Goal: Task Accomplishment & Management: Use online tool/utility

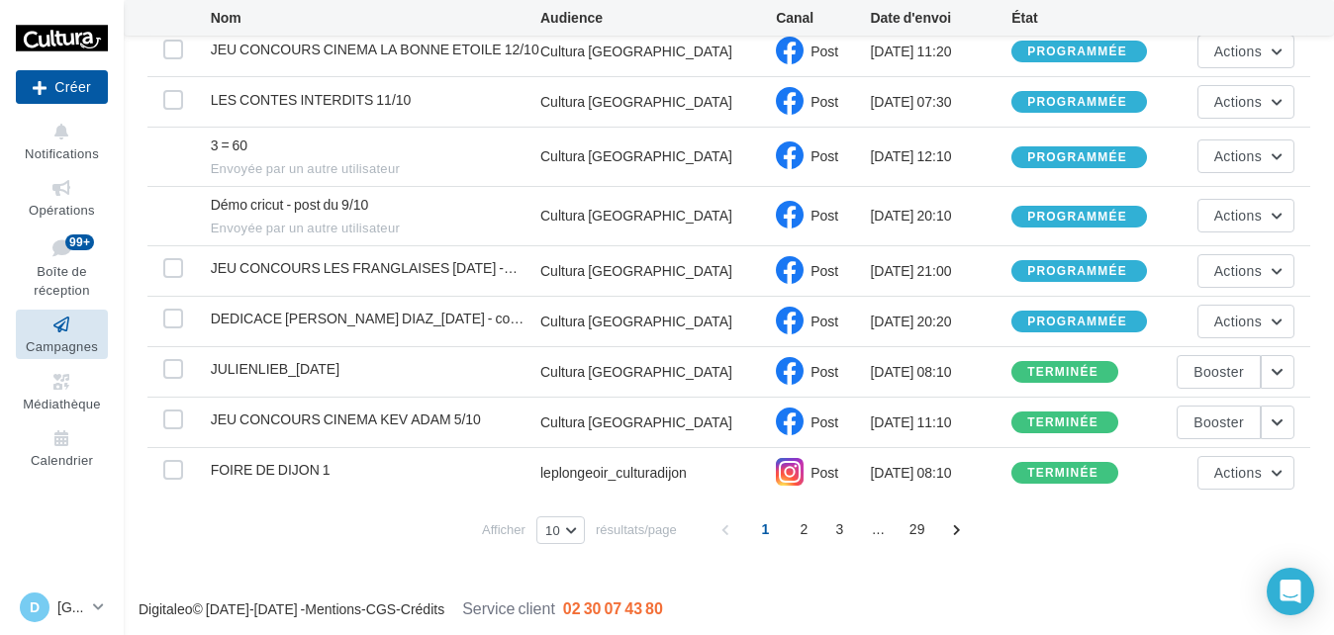
scroll to position [286, 0]
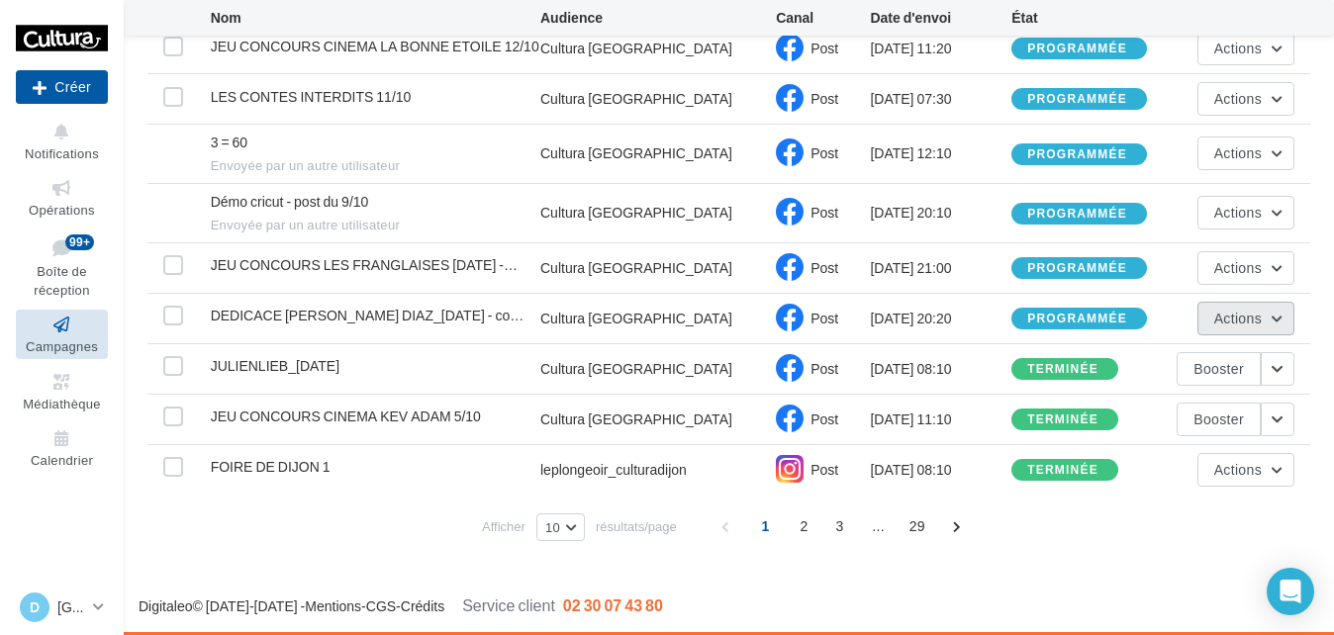
click at [1259, 322] on span "Actions" at bounding box center [1237, 318] width 47 height 17
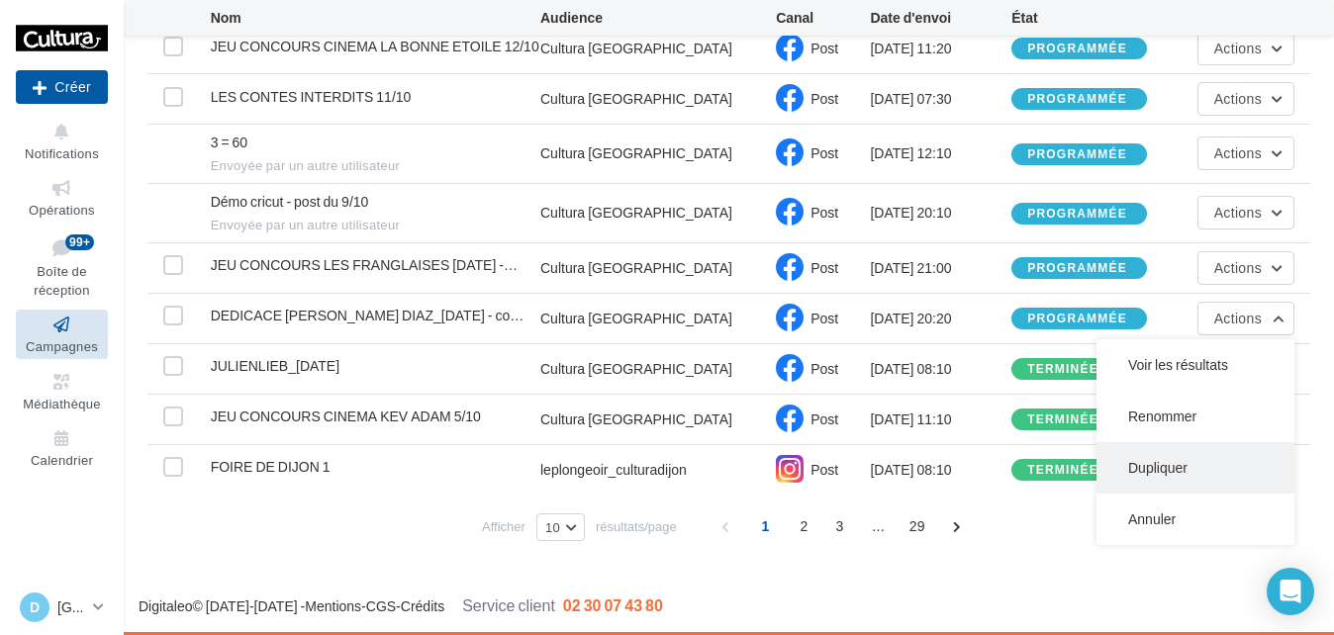
click at [1179, 474] on button "Dupliquer" at bounding box center [1195, 467] width 198 height 51
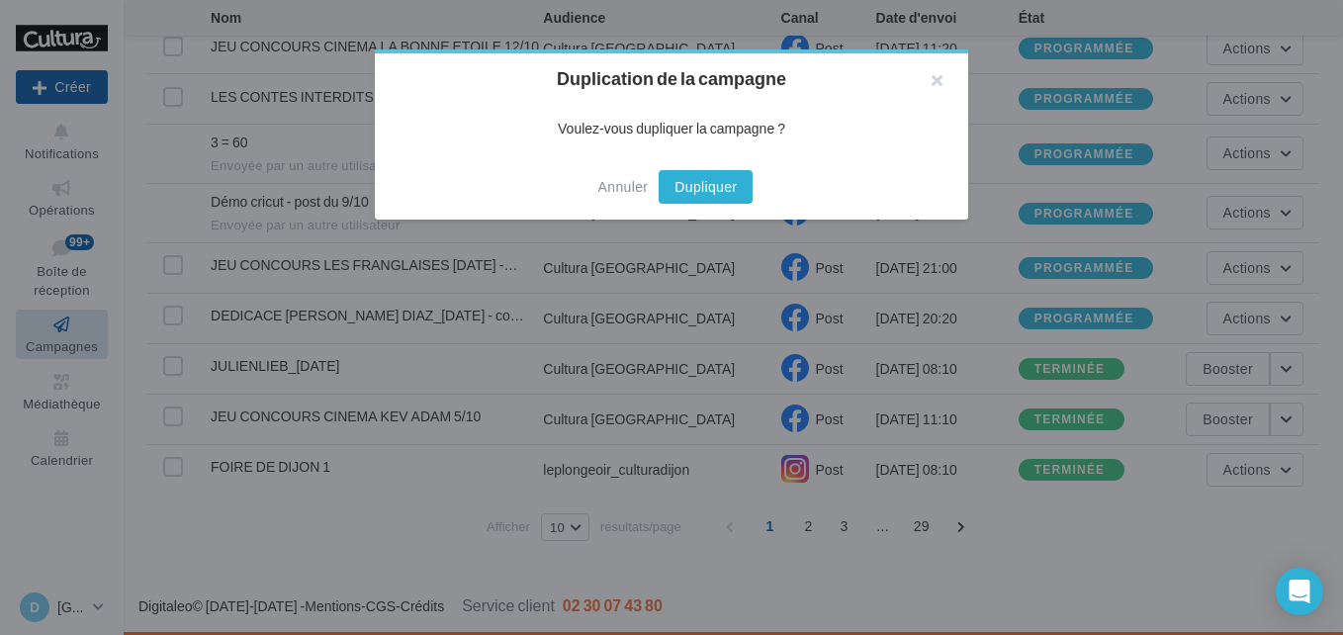
click at [728, 178] on button "Dupliquer" at bounding box center [706, 187] width 94 height 34
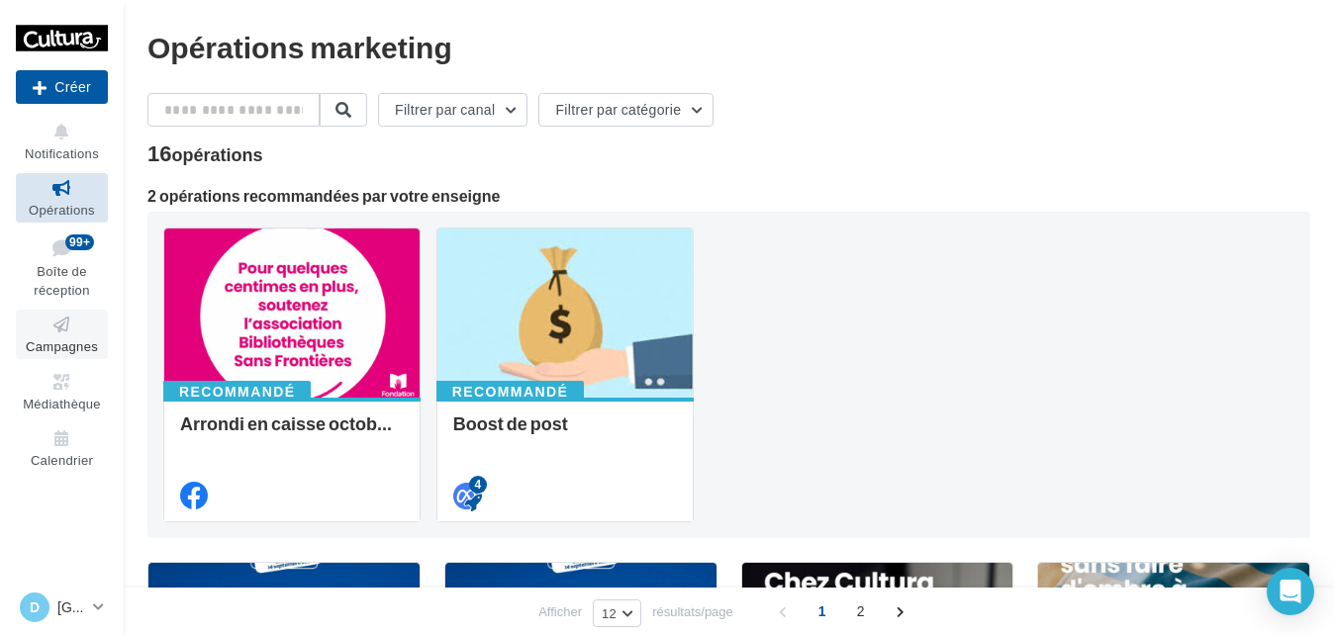
click at [58, 327] on icon at bounding box center [62, 325] width 80 height 23
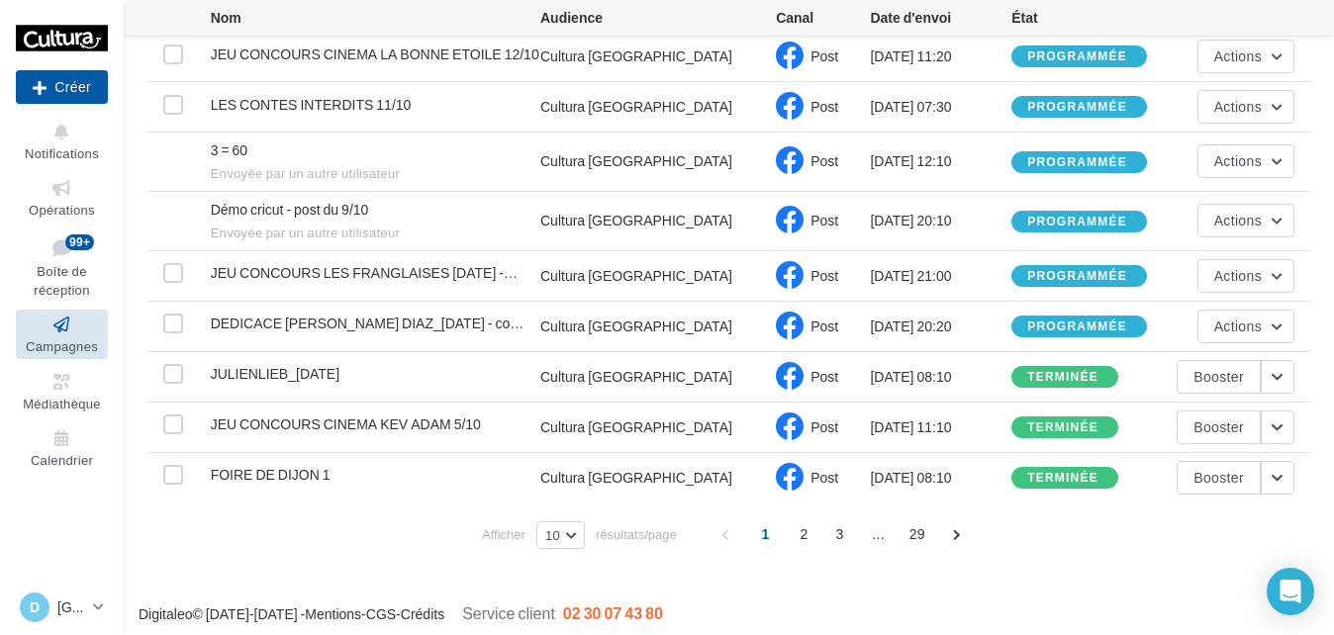
scroll to position [286, 0]
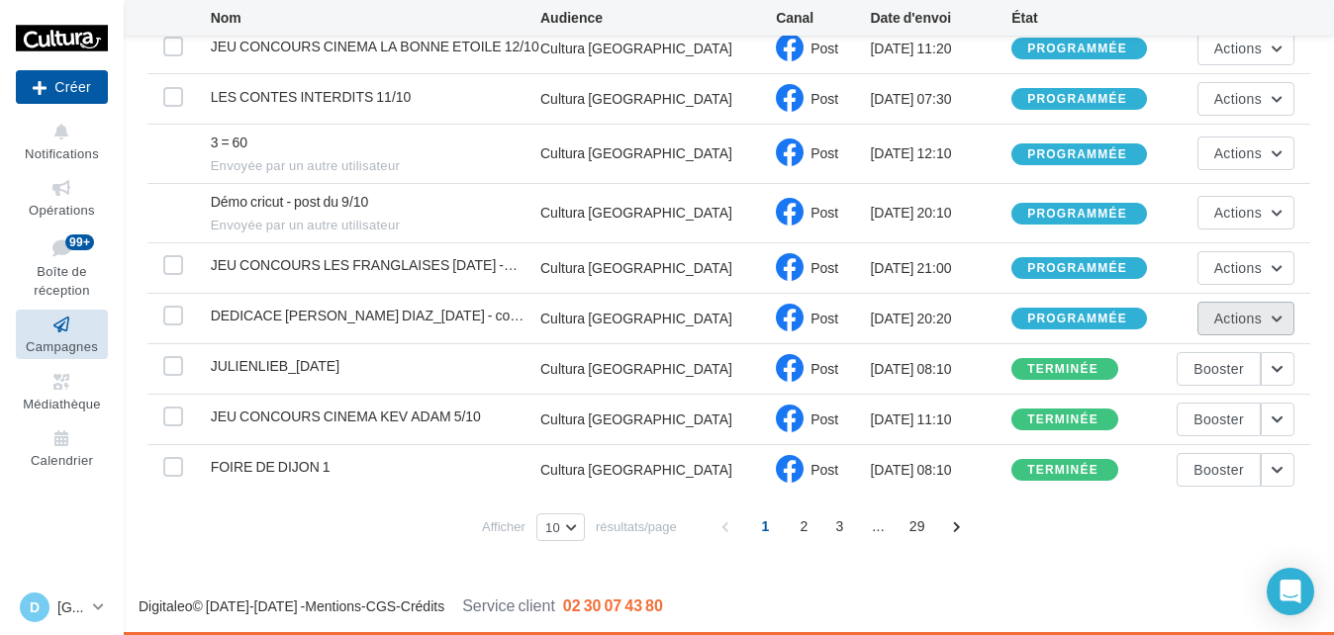
click at [1245, 319] on span "Actions" at bounding box center [1237, 318] width 47 height 17
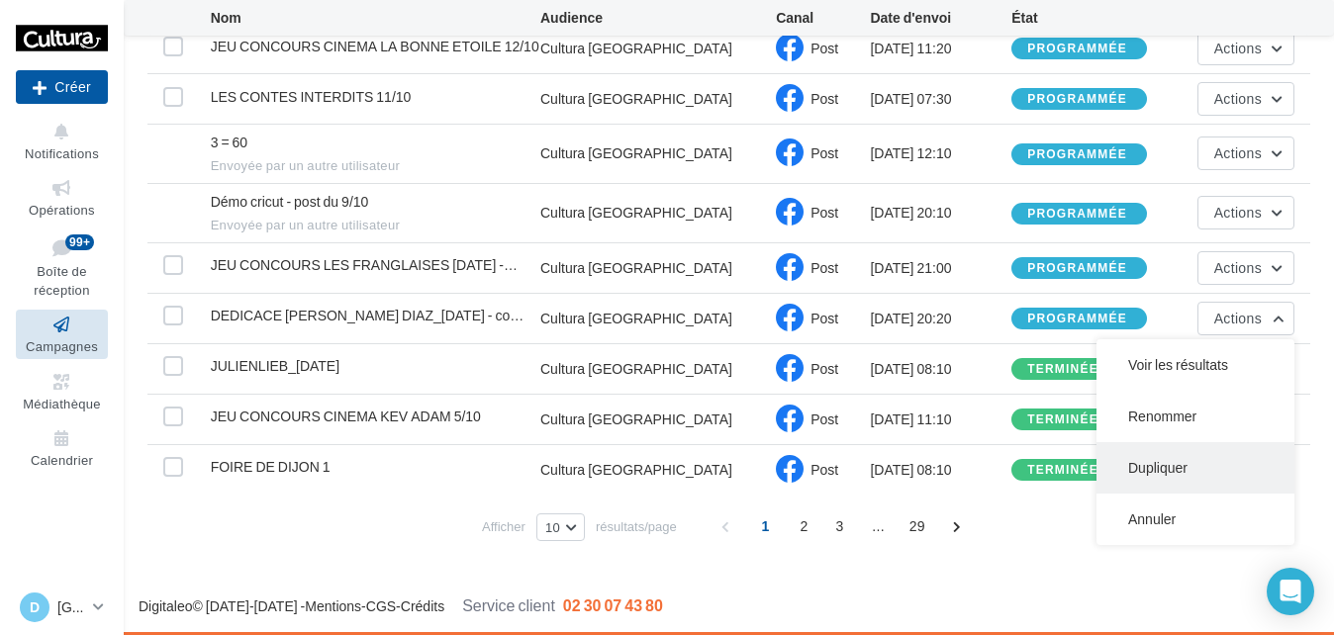
click at [1163, 479] on button "Dupliquer" at bounding box center [1195, 467] width 198 height 51
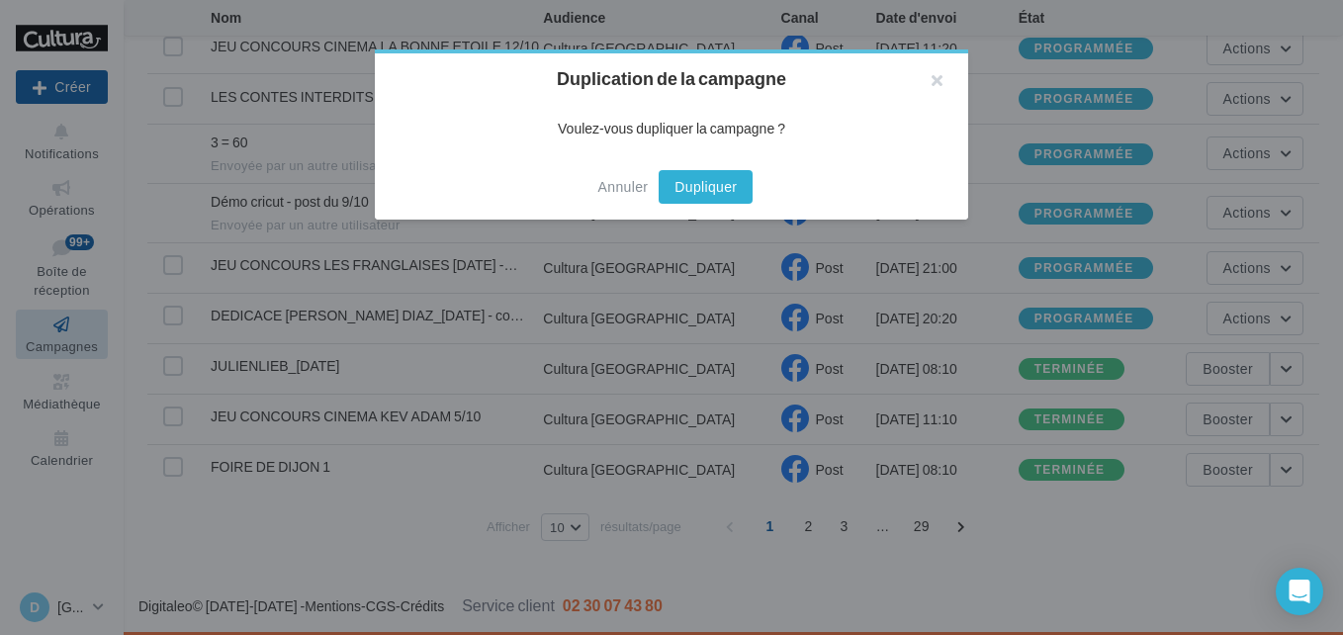
click at [694, 184] on button "Dupliquer" at bounding box center [706, 187] width 94 height 34
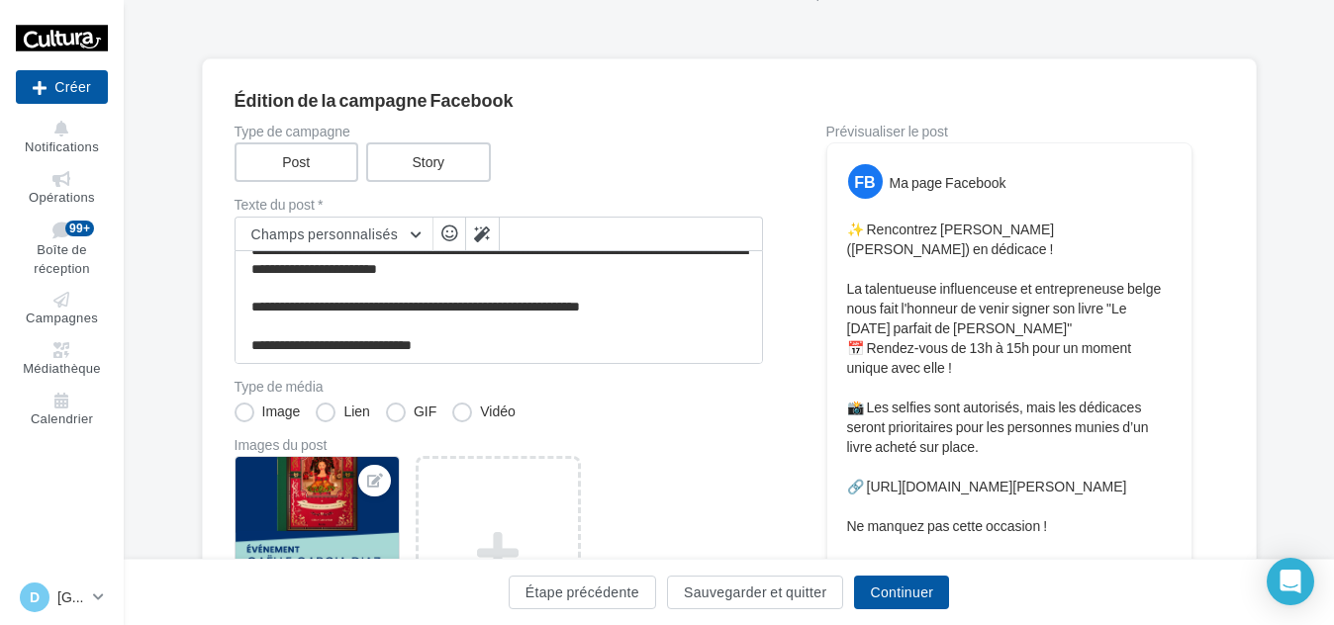
scroll to position [99, 0]
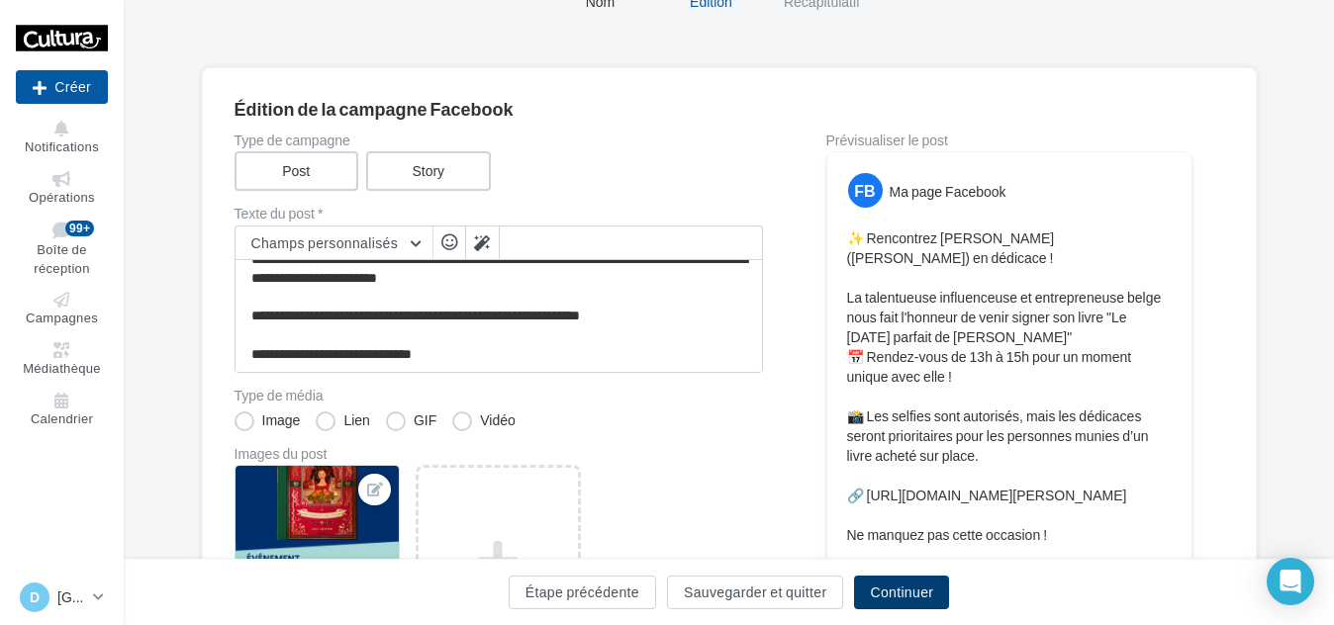
click at [902, 593] on button "Continuer" at bounding box center [901, 593] width 95 height 34
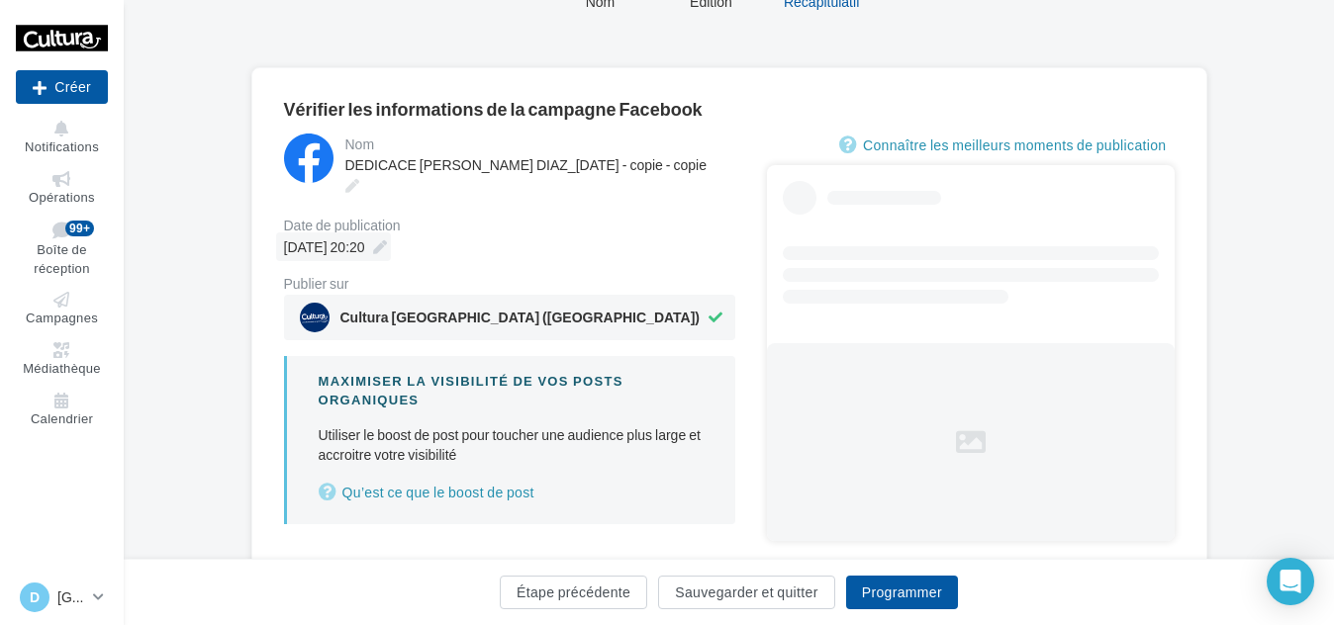
click at [335, 242] on span "06/10/2025 à 20:20" at bounding box center [324, 246] width 81 height 17
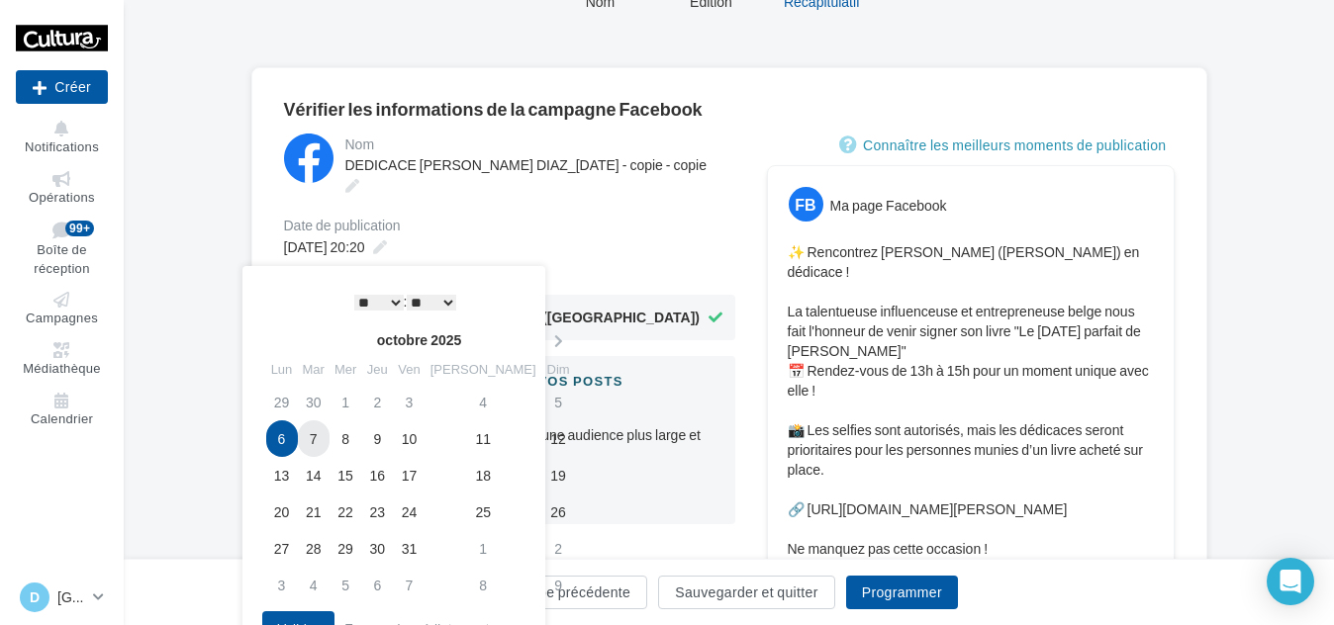
click at [319, 443] on td "7" at bounding box center [314, 438] width 32 height 37
click at [365, 246] on span "06/10/2025 à 20:20" at bounding box center [324, 246] width 81 height 17
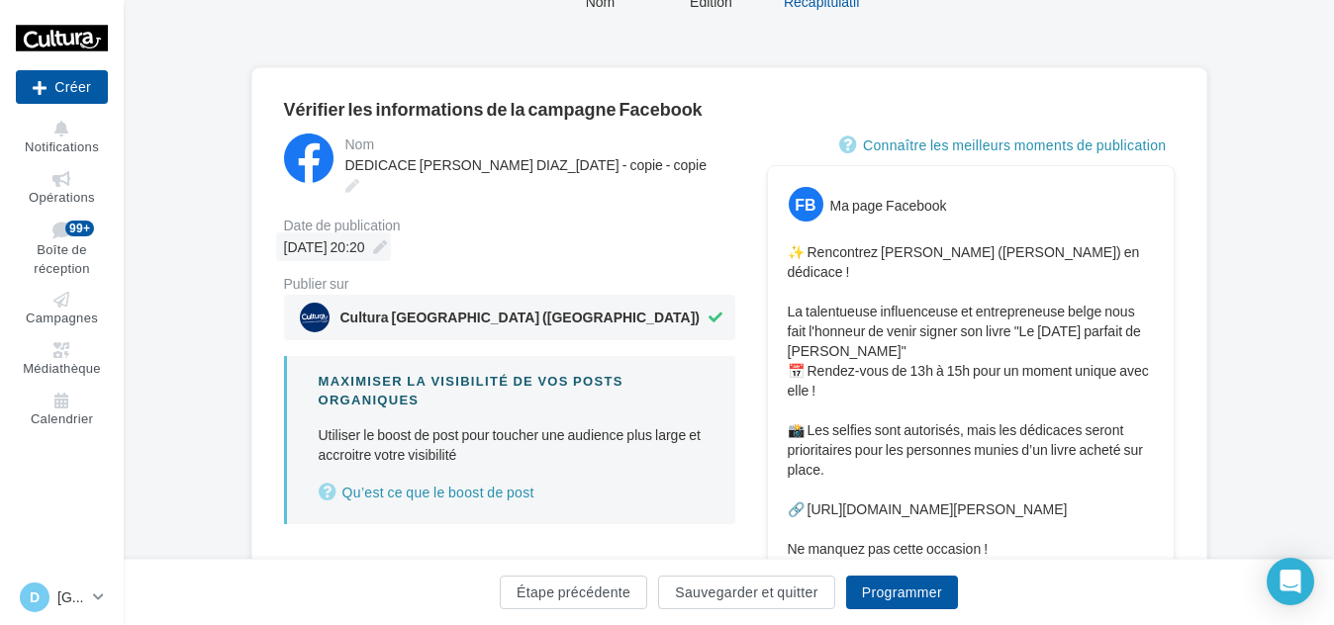
click at [365, 247] on span "07/10/2025 à 20:20" at bounding box center [324, 246] width 81 height 17
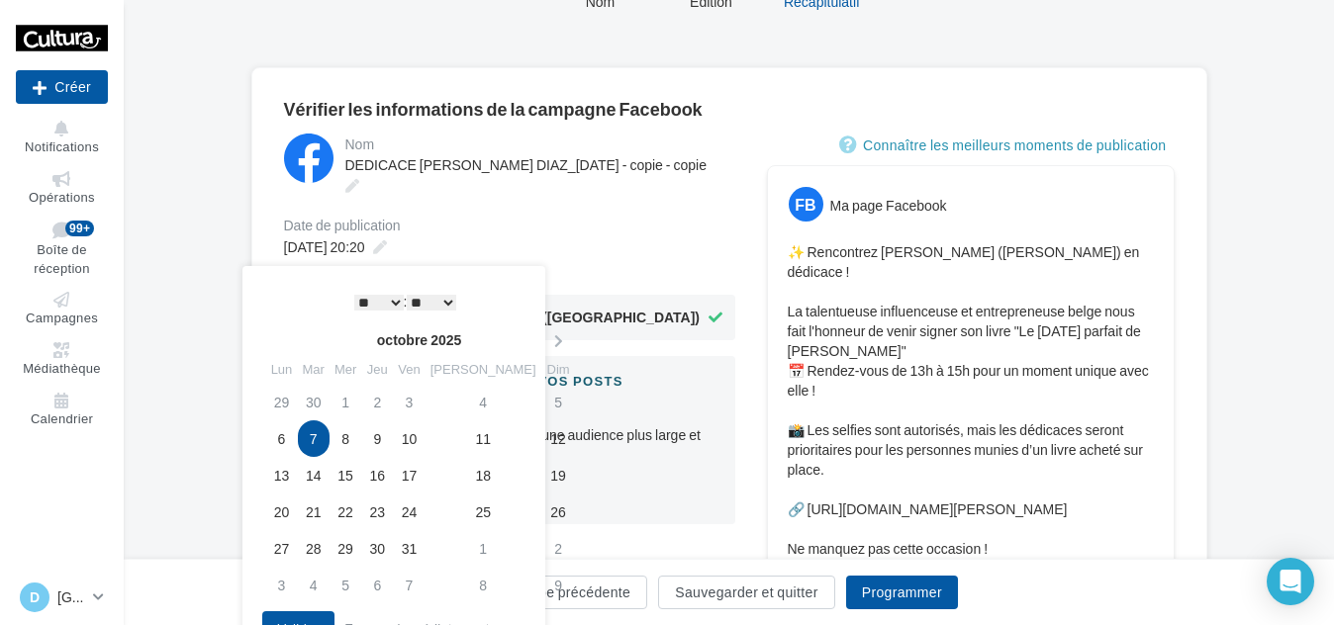
click at [388, 295] on select "* * * * * * * * * * ** ** ** ** ** ** ** ** ** ** ** ** ** **" at bounding box center [378, 303] width 49 height 16
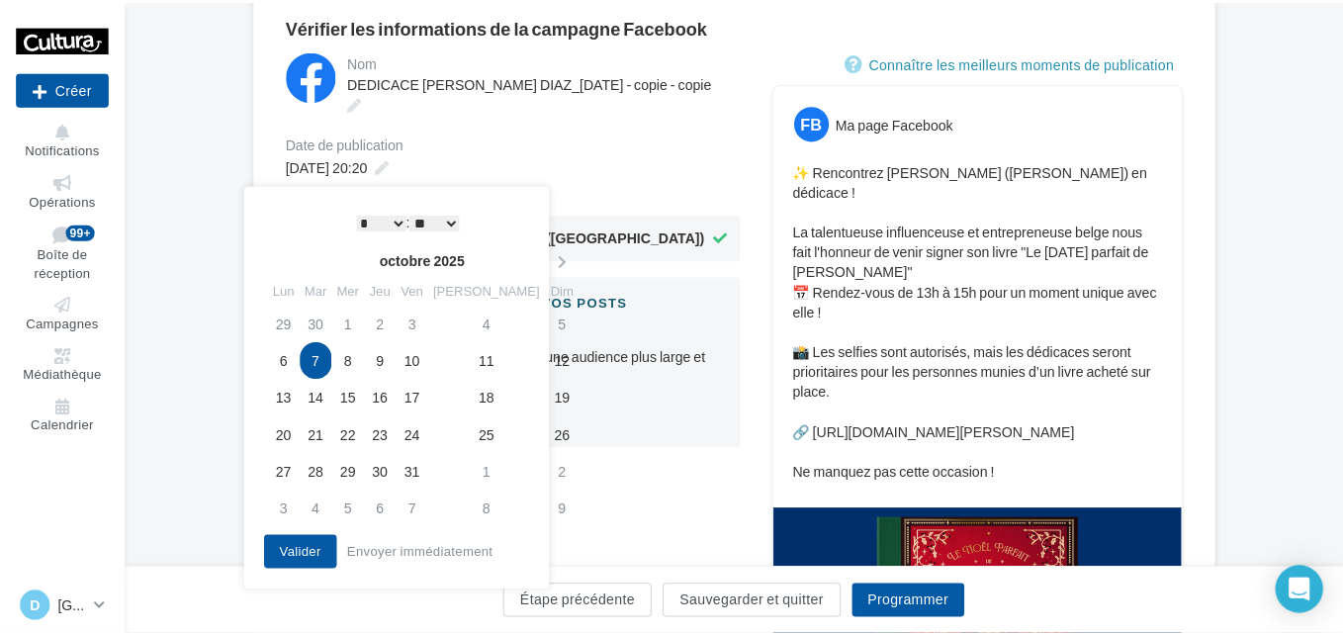
scroll to position [297, 0]
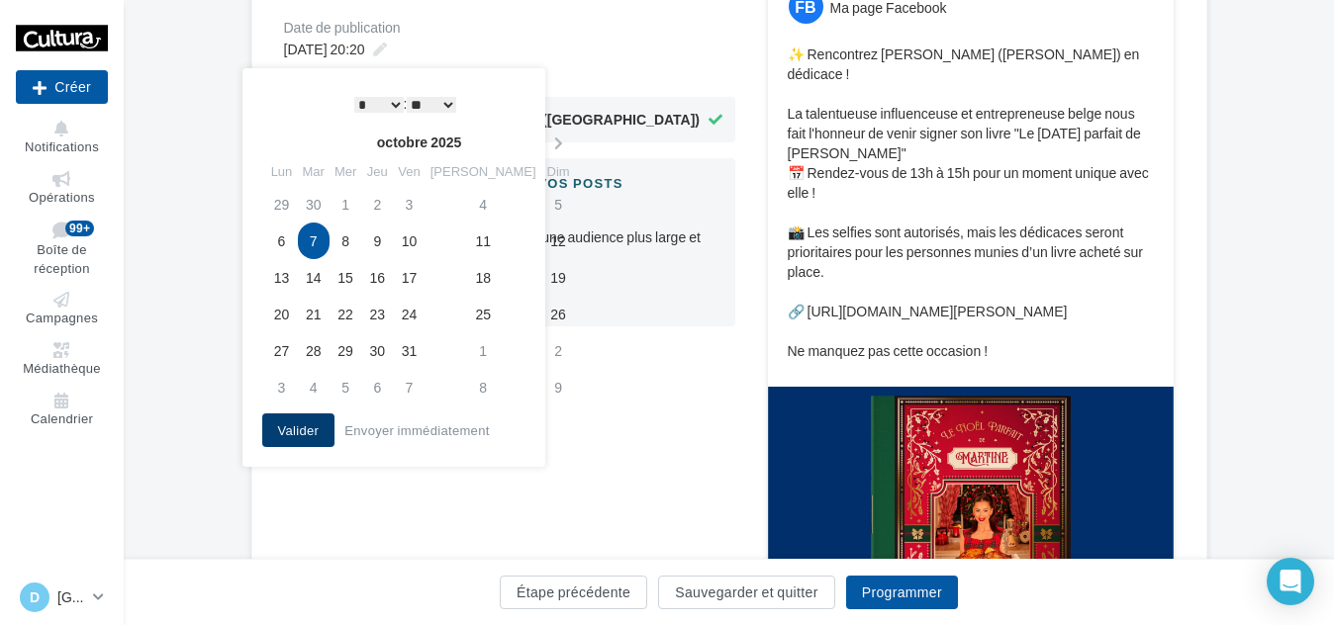
click at [283, 432] on button "Valider" at bounding box center [298, 431] width 73 height 34
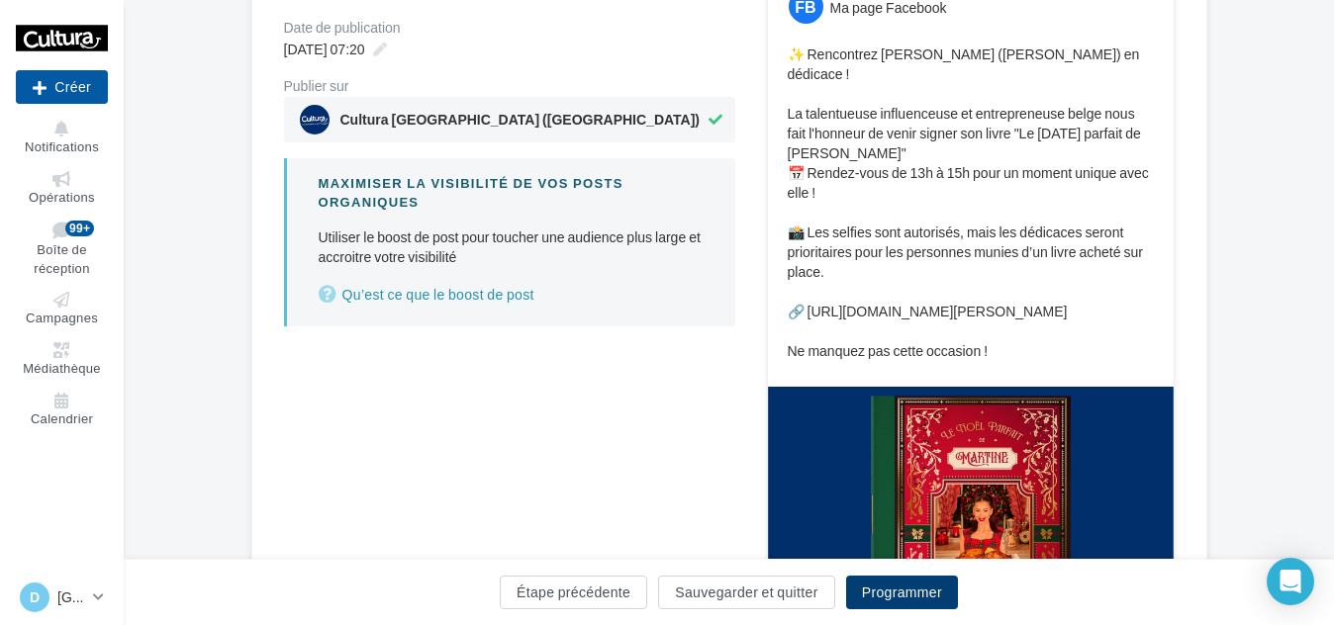
click at [913, 597] on button "Programmer" at bounding box center [902, 593] width 112 height 34
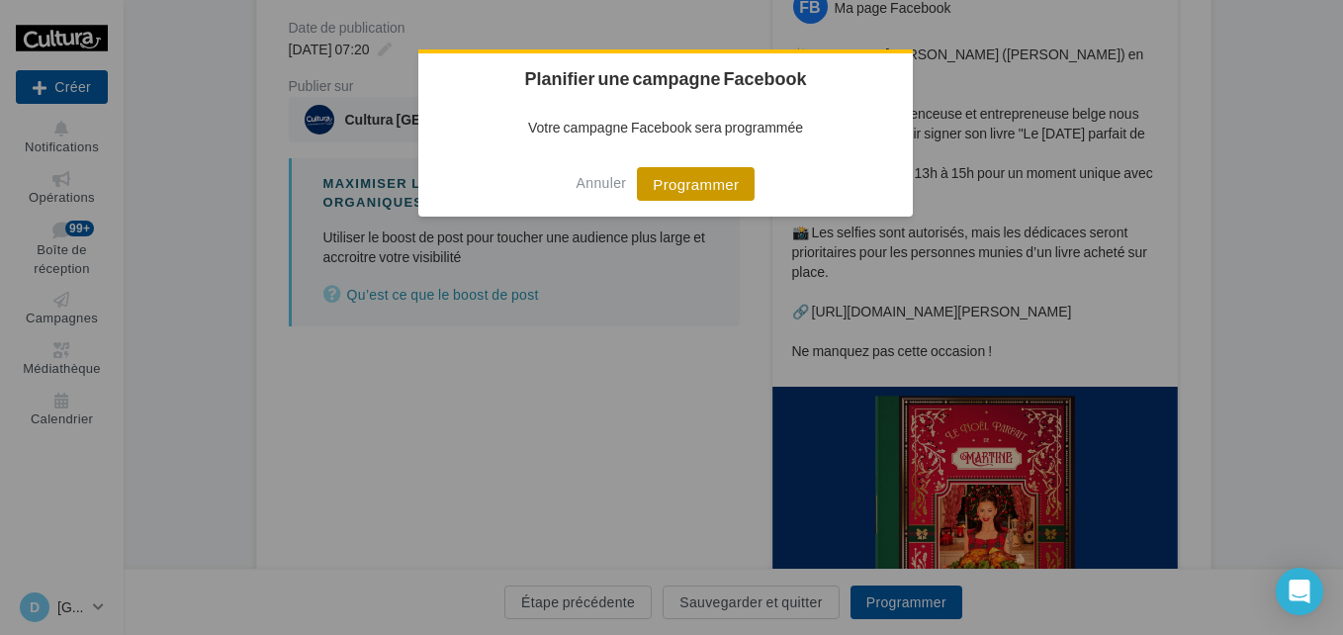
click at [687, 193] on button "Programmer" at bounding box center [696, 184] width 118 height 34
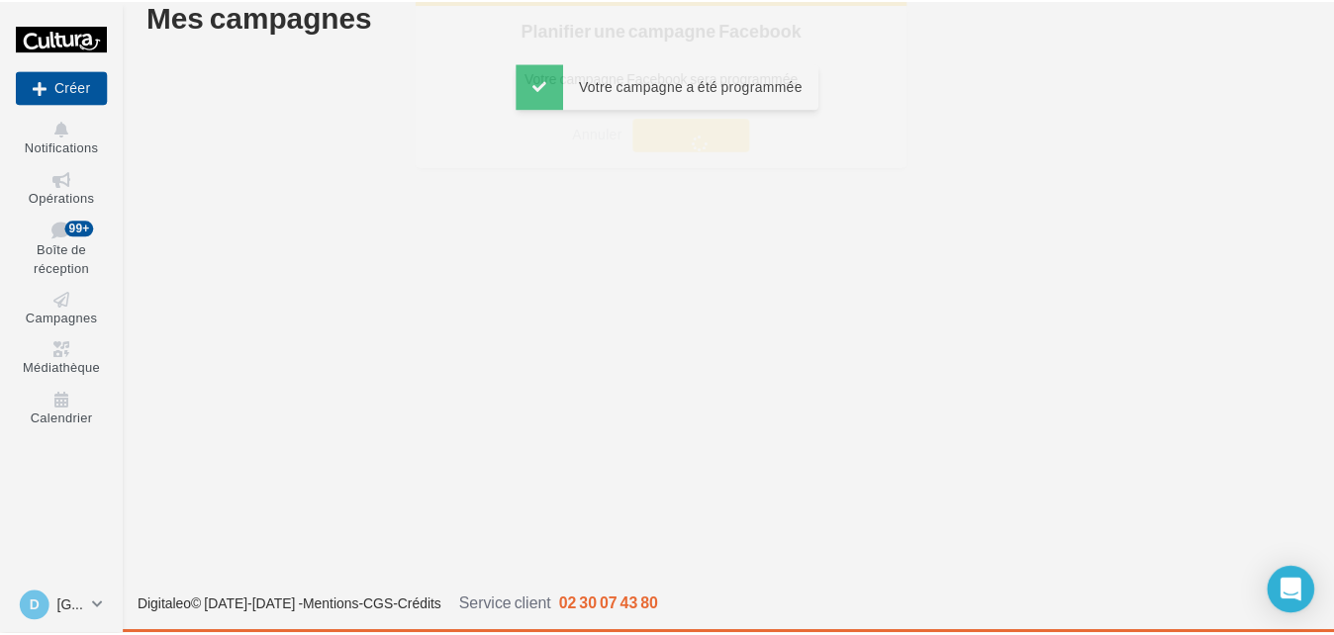
scroll to position [32, 0]
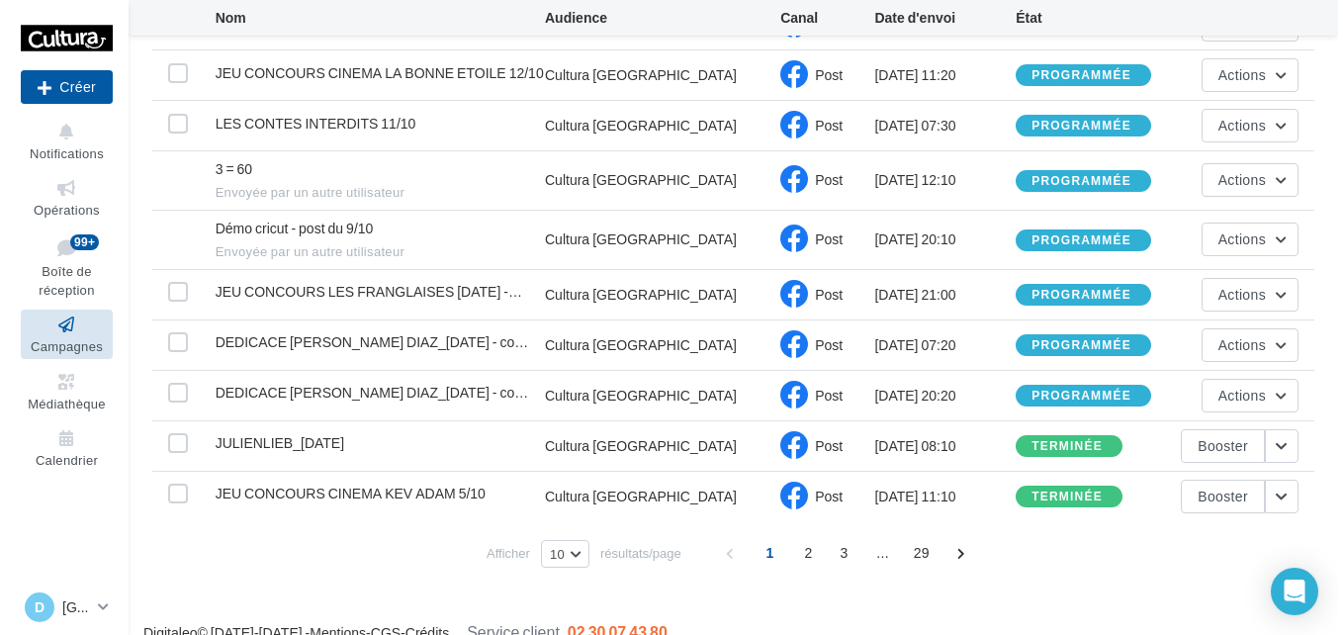
scroll to position [286, 0]
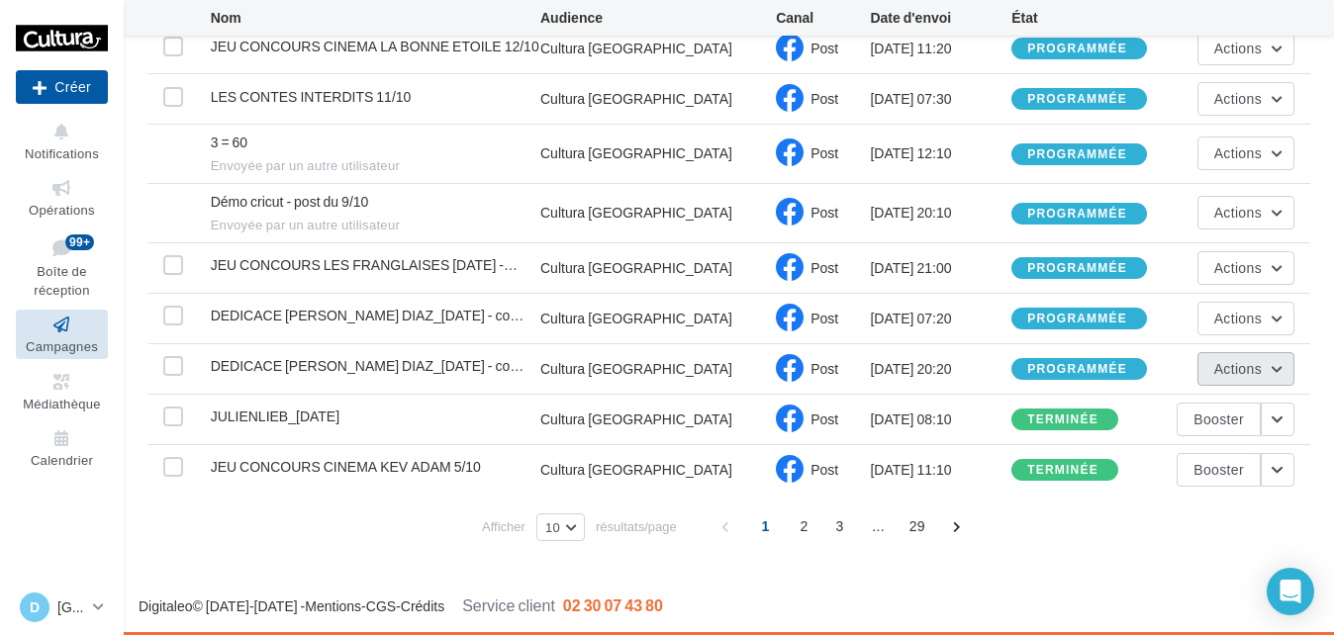
click at [1270, 371] on button "Actions" at bounding box center [1245, 369] width 97 height 34
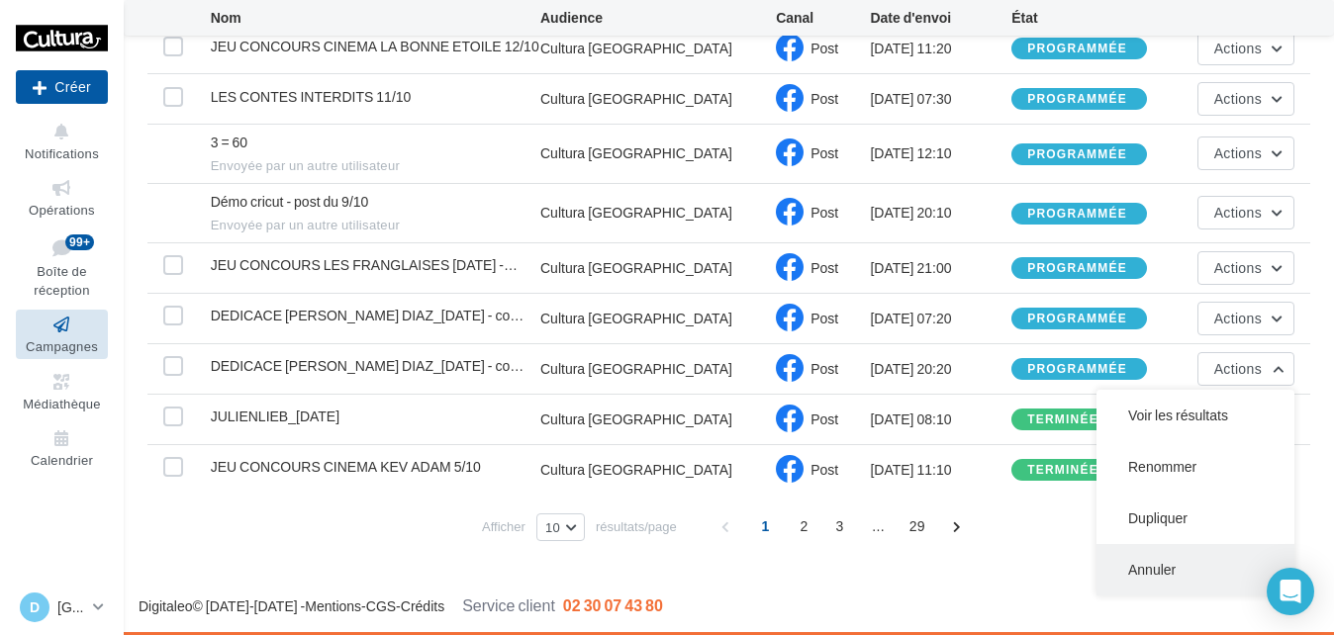
click at [1186, 561] on button "Annuler" at bounding box center [1195, 569] width 198 height 51
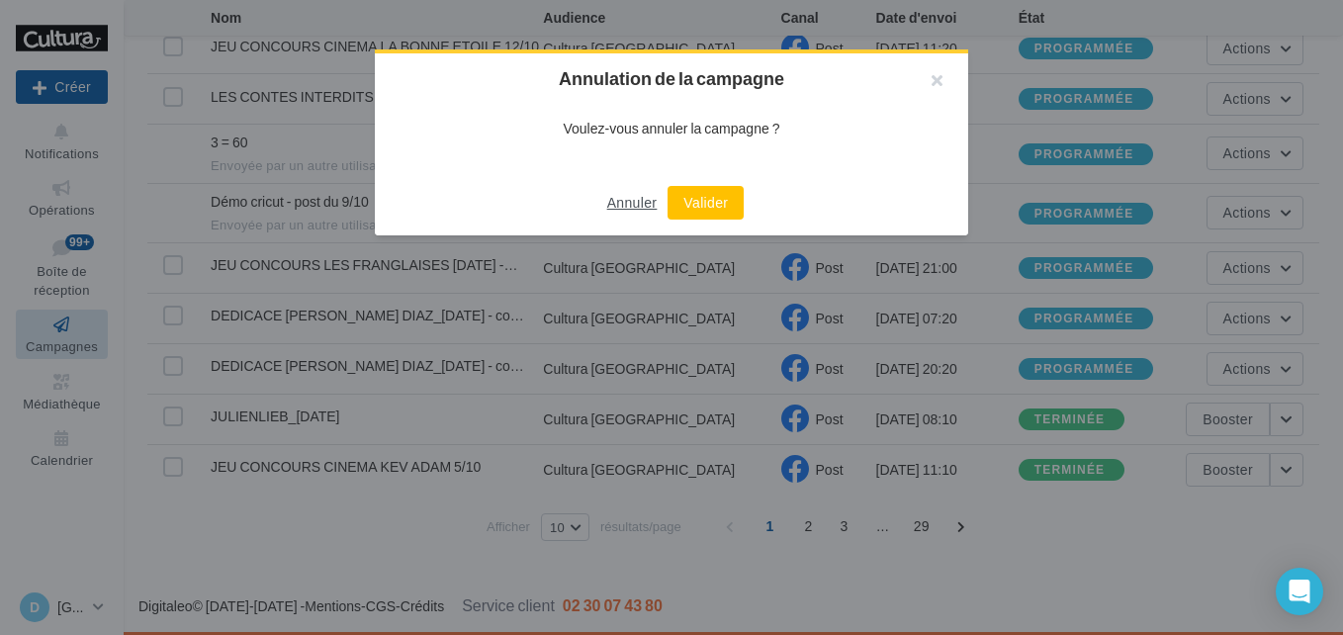
click at [643, 205] on button "Annuler" at bounding box center [633, 203] width 66 height 24
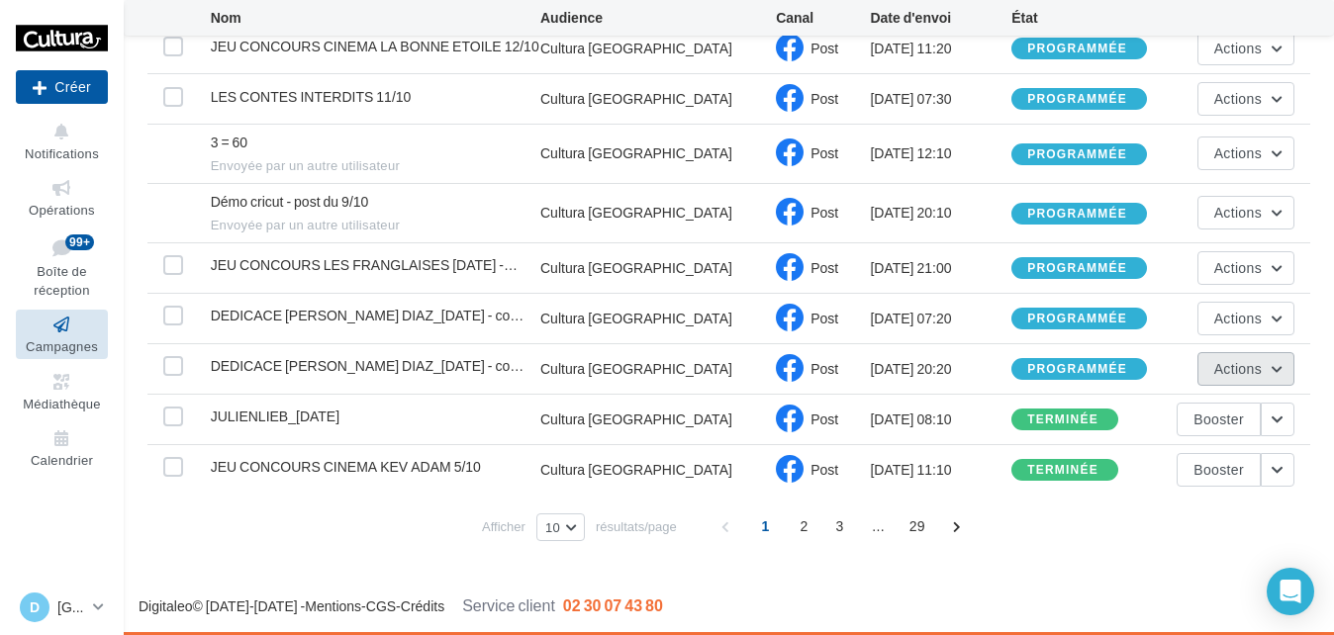
click at [1223, 367] on span "Actions" at bounding box center [1237, 368] width 47 height 17
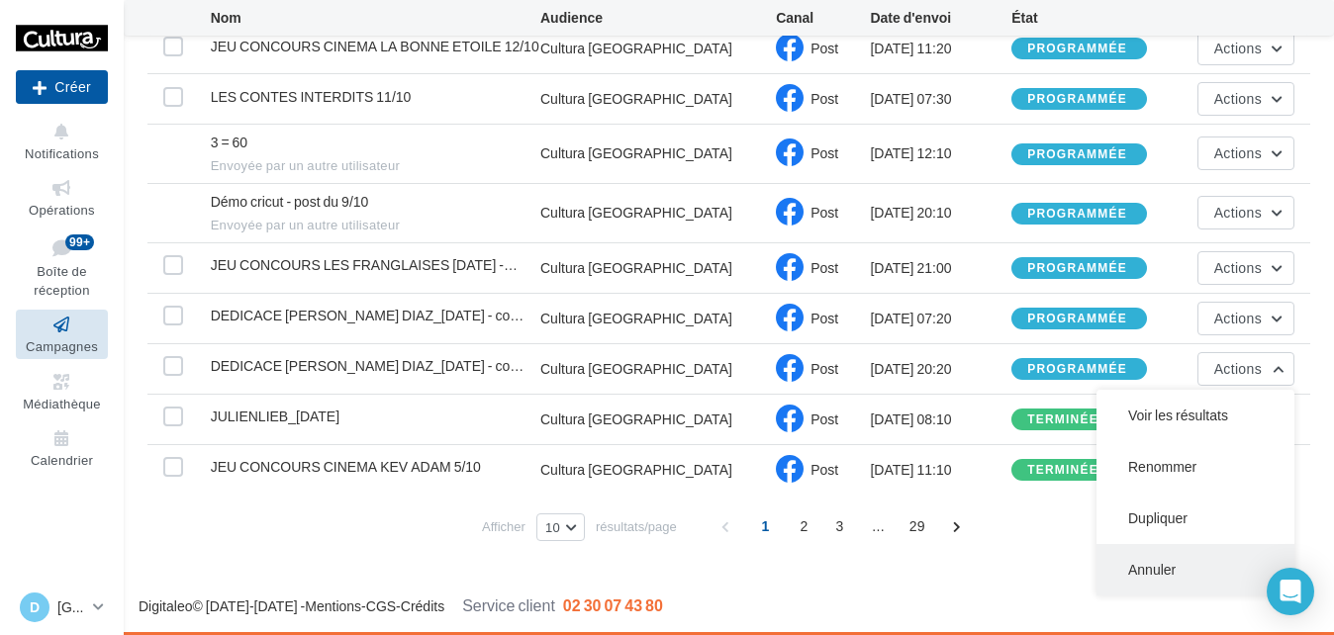
click at [1202, 561] on button "Annuler" at bounding box center [1195, 569] width 198 height 51
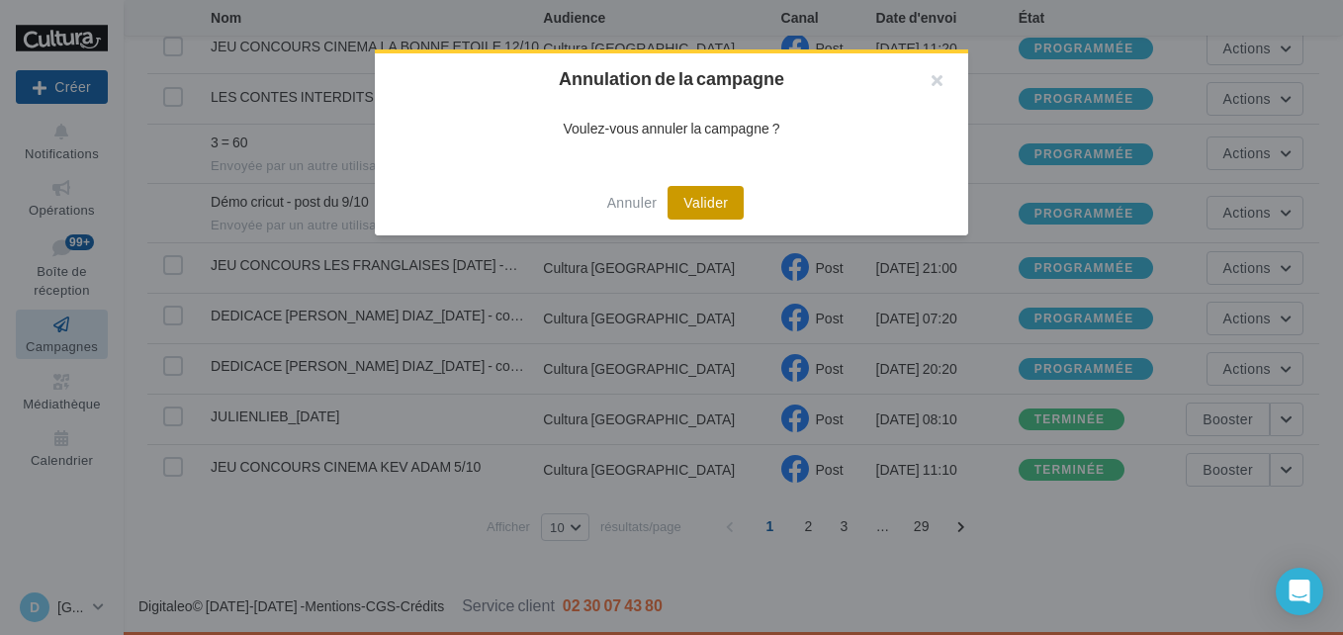
click at [701, 203] on button "Valider" at bounding box center [706, 203] width 76 height 34
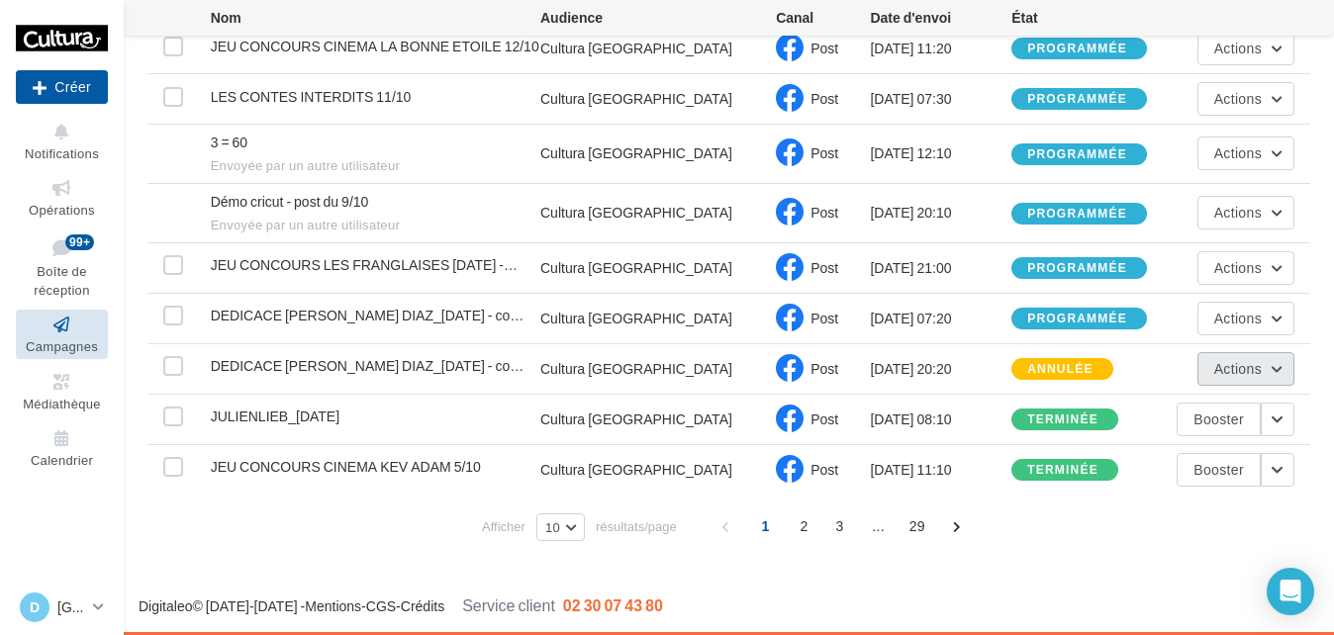
click at [1231, 373] on span "Actions" at bounding box center [1237, 368] width 47 height 17
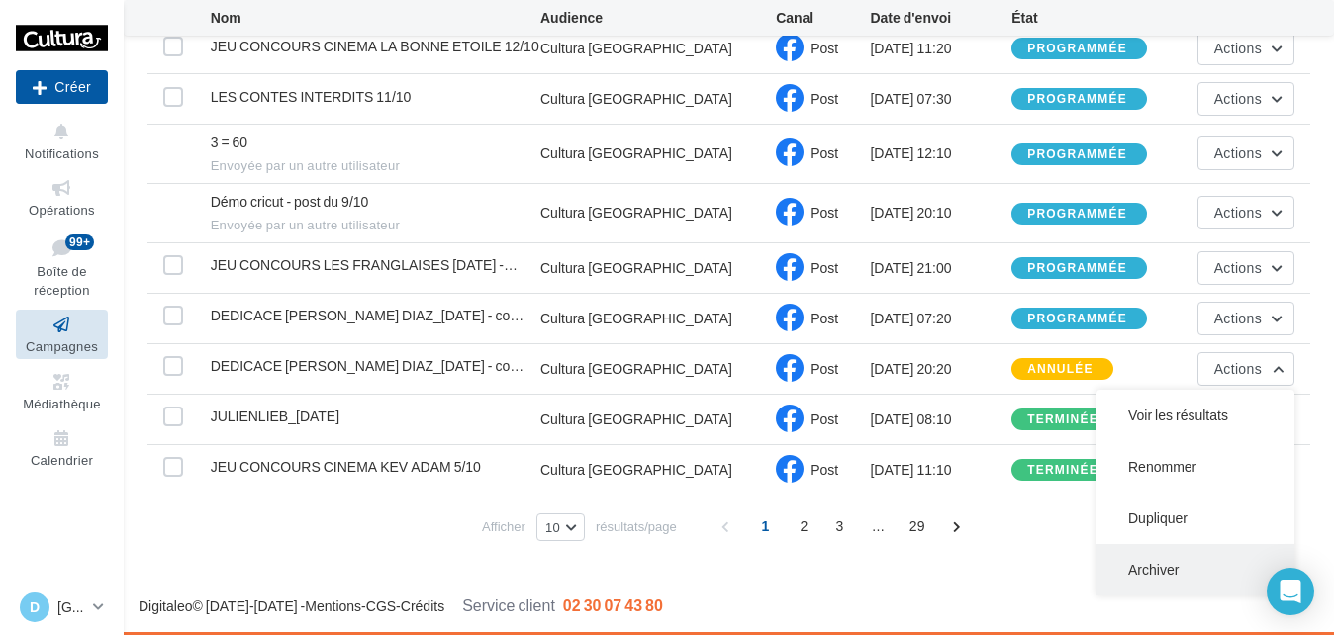
click at [1159, 579] on button "Archiver" at bounding box center [1195, 569] width 198 height 51
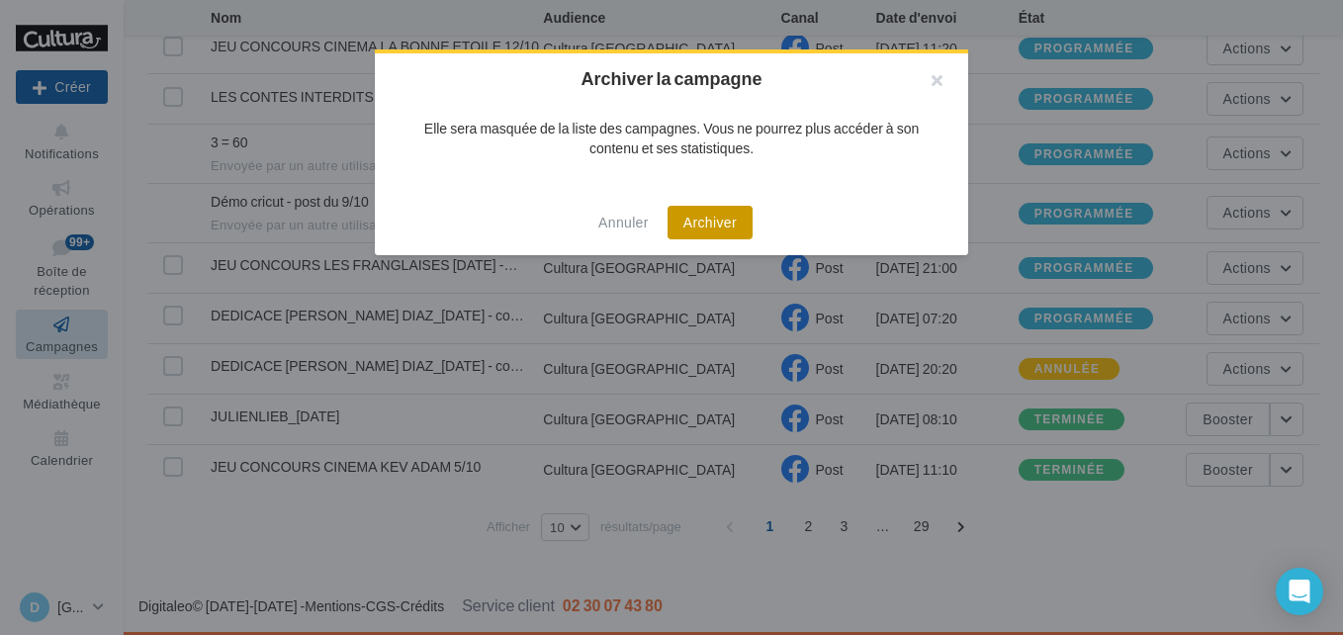
click at [719, 232] on button "Archiver" at bounding box center [710, 223] width 85 height 34
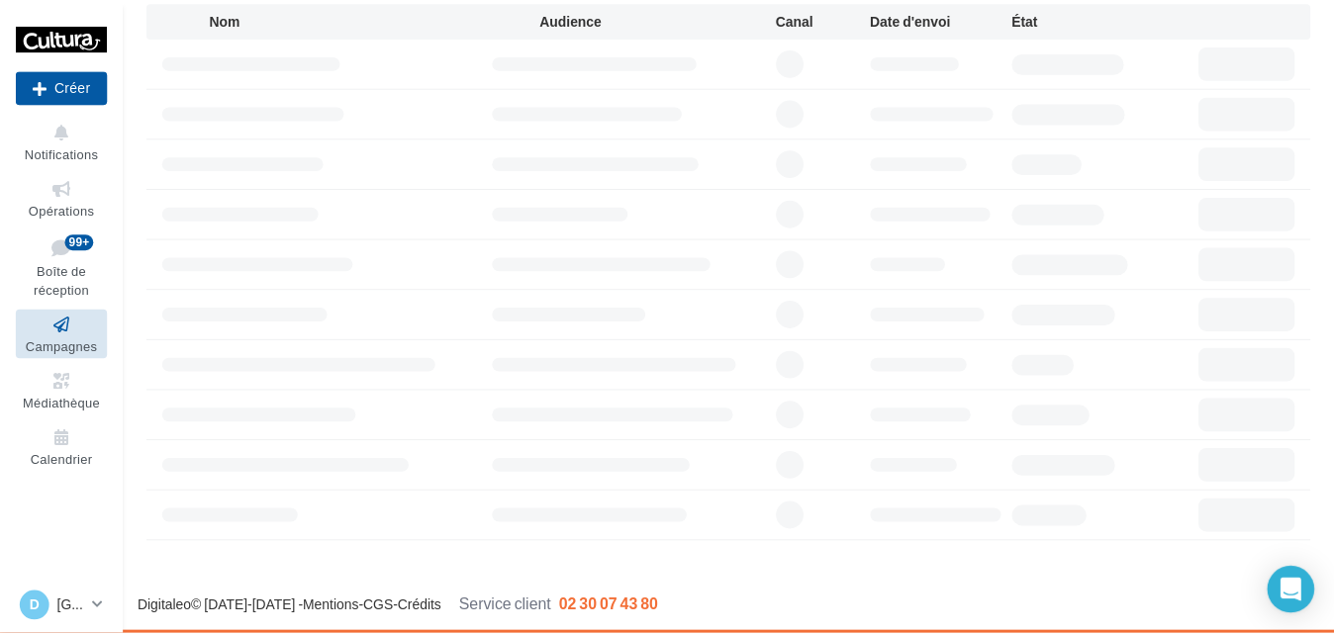
scroll to position [222, 0]
